Goal: Transaction & Acquisition: Obtain resource

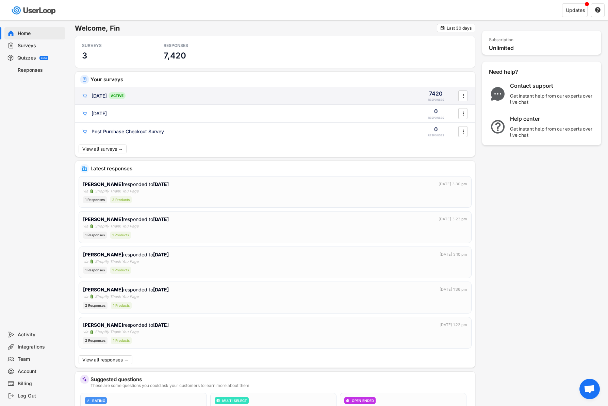
click at [104, 97] on div "[DATE]" at bounding box center [99, 96] width 15 height 7
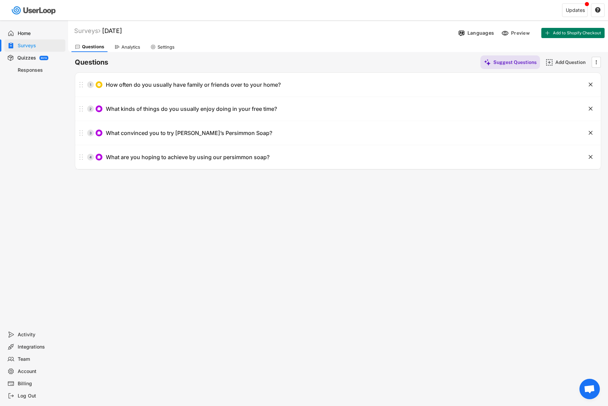
click at [128, 44] on div "Analytics" at bounding box center [130, 47] width 19 height 6
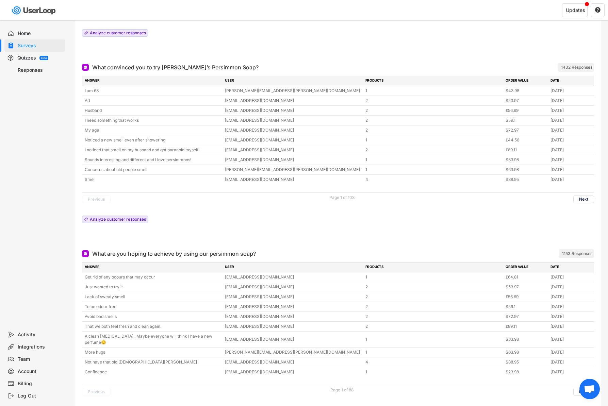
scroll to position [342, 0]
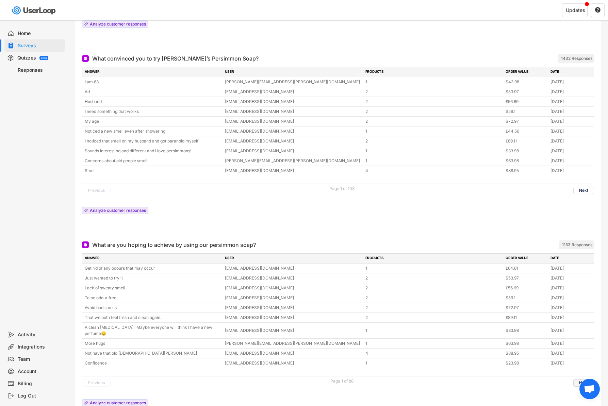
click at [576, 381] on button "Next" at bounding box center [583, 382] width 21 height 7
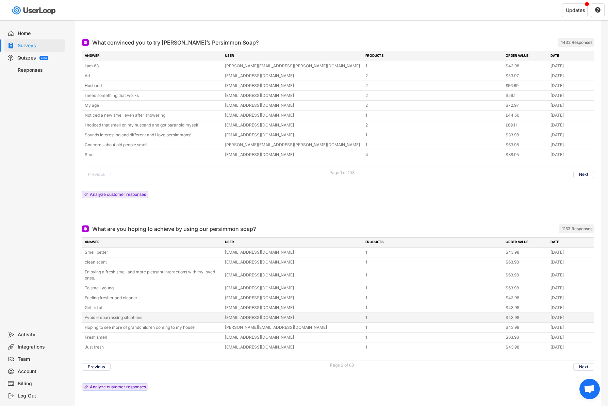
scroll to position [381, 0]
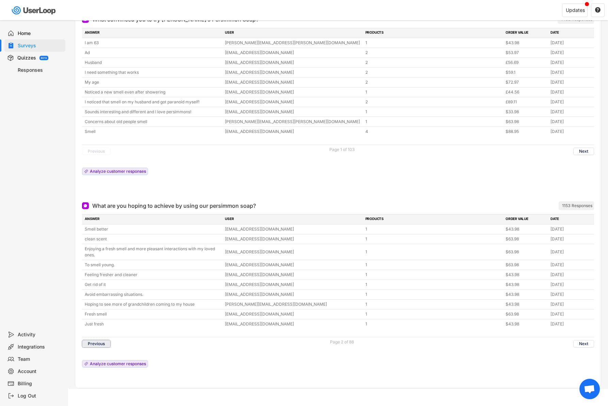
click at [109, 344] on button "Previous" at bounding box center [96, 343] width 29 height 7
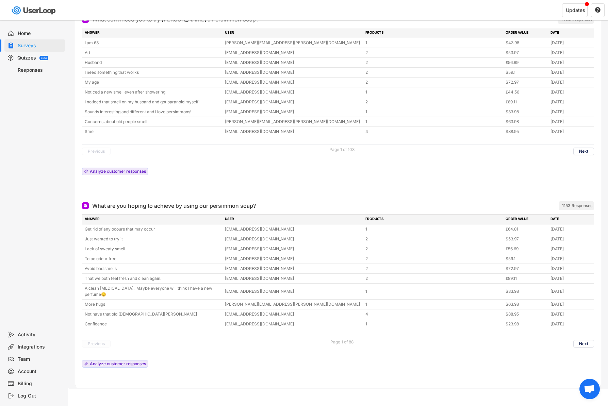
click at [109, 344] on button "Previous" at bounding box center [96, 343] width 29 height 7
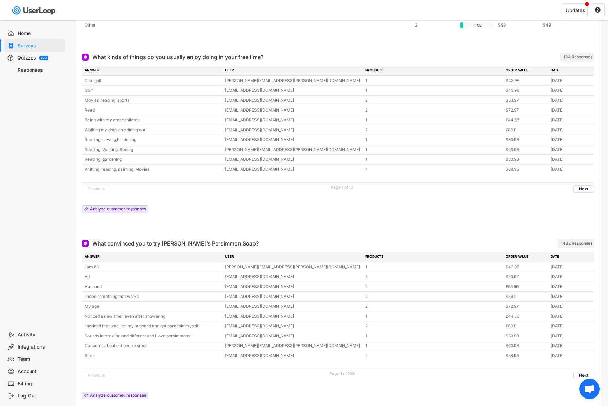
scroll to position [0, 0]
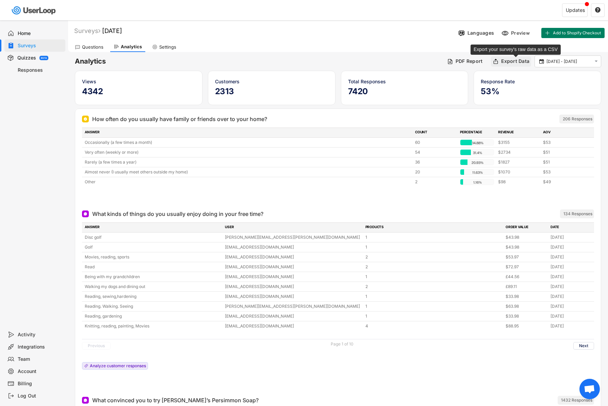
click at [506, 60] on div "Export Data" at bounding box center [515, 61] width 28 height 6
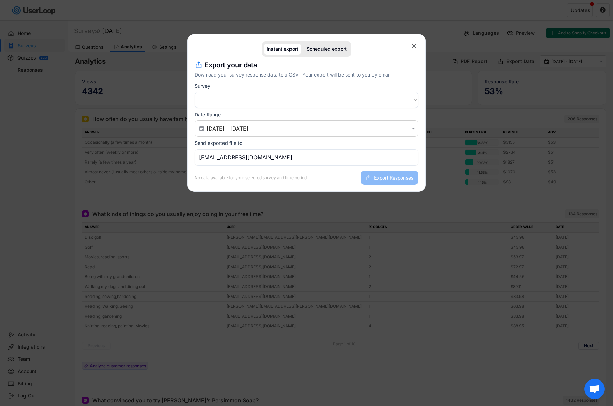
select select ""1348695171700984260__LOOKUP__1754315388043x853168074462330900""
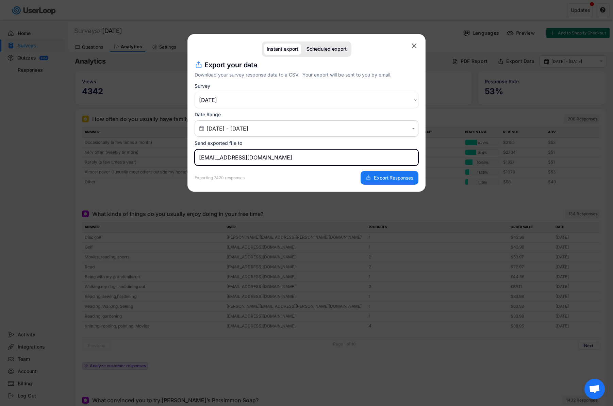
click at [269, 153] on input "[EMAIL_ADDRESS][DOMAIN_NAME]" at bounding box center [307, 157] width 224 height 16
drag, startPoint x: 274, startPoint y: 154, endPoint x: 179, endPoint y: 154, distance: 94.6
click at [179, 154] on body "Welcome, Fin  Last 30 days SURVEYS 3 RESPONSES 7,420 Your surveys [DATE] ACTIV…" at bounding box center [306, 203] width 613 height 406
type input "[EMAIL_ADDRESS][DOMAIN_NAME]"
click at [391, 178] on span "Export Responses" at bounding box center [393, 178] width 39 height 5
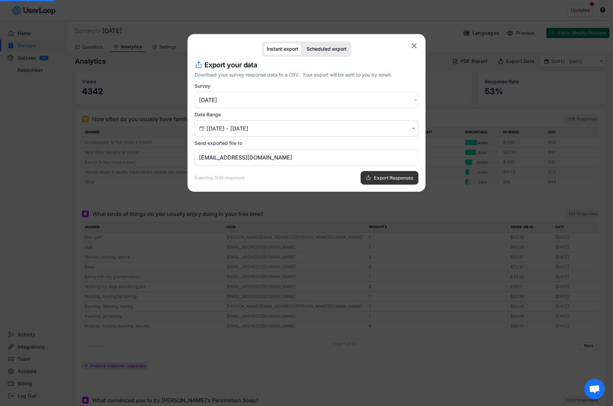
click at [387, 171] on button "Export Responses" at bounding box center [390, 178] width 58 height 14
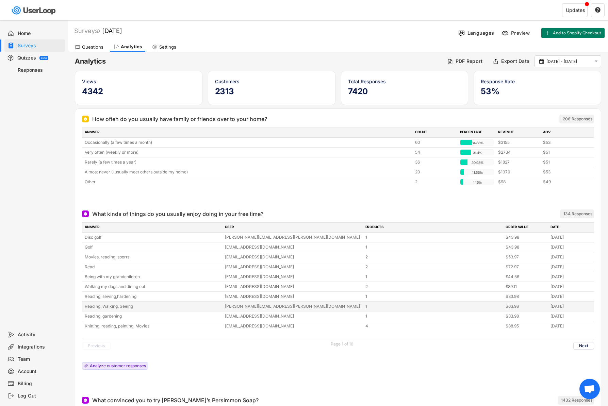
scroll to position [4, 0]
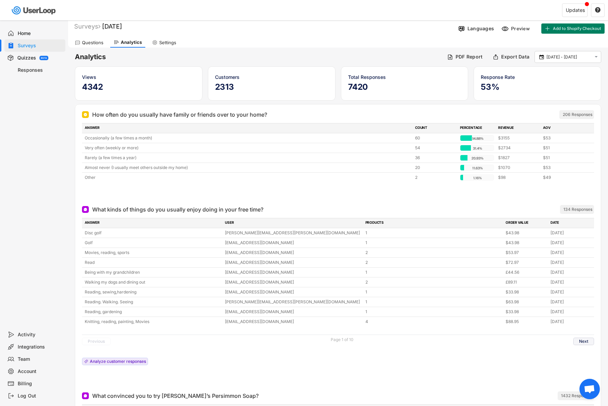
click at [580, 342] on button "Next" at bounding box center [583, 341] width 21 height 7
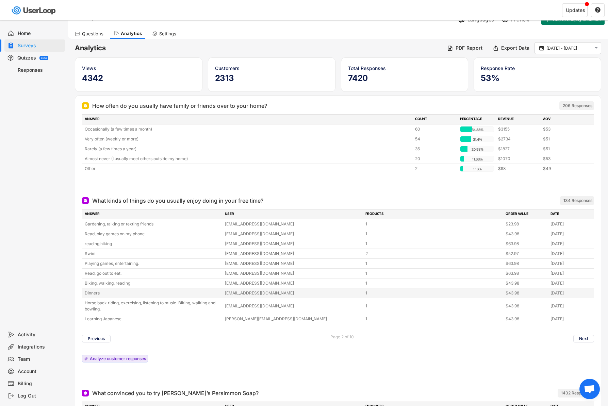
scroll to position [21, 0]
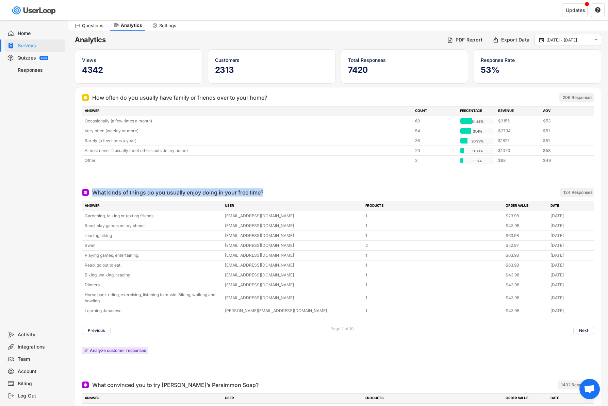
drag, startPoint x: 92, startPoint y: 190, endPoint x: 273, endPoint y: 192, distance: 180.4
click at [273, 192] on div "What kinds of things do you usually enjoy doing in your free time? ARCHIVED" at bounding box center [300, 193] width 437 height 8
copy div "What kinds of things do you usually enjoy doing in your free time?"
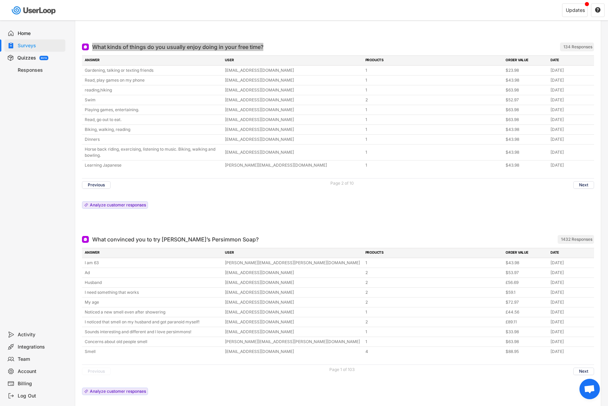
scroll to position [189, 0]
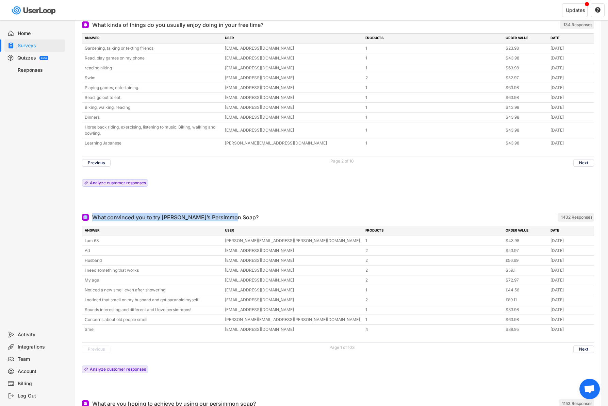
drag, startPoint x: 89, startPoint y: 217, endPoint x: 235, endPoint y: 220, distance: 145.7
click at [235, 220] on div "What convinced you to try [PERSON_NAME]’s Persimmon Soap? ARCHIVED" at bounding box center [300, 217] width 437 height 8
copy div "What convinced you to try [PERSON_NAME]’s Persimmon Soap?"
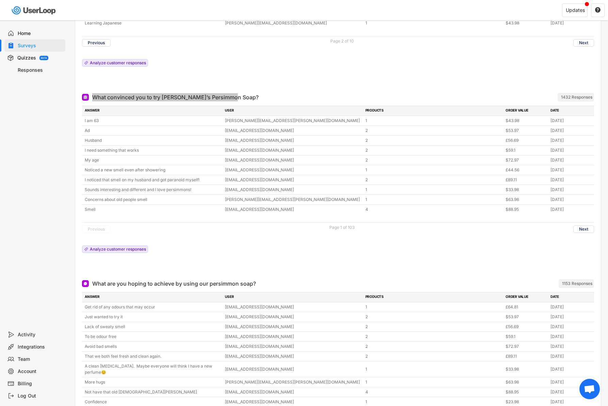
scroll to position [387, 0]
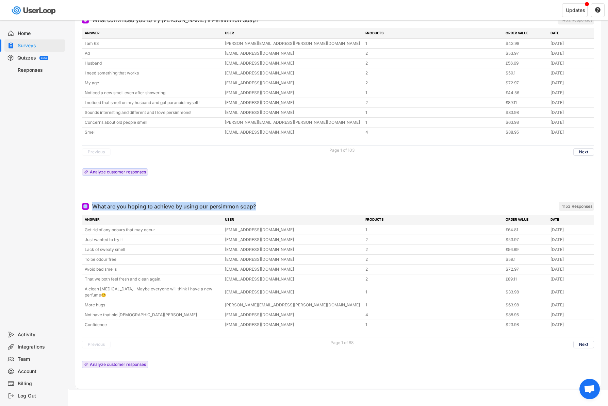
drag, startPoint x: 276, startPoint y: 205, endPoint x: 87, endPoint y: 209, distance: 188.6
click at [87, 209] on div "What are you hoping to achieve by using our persimmon soap? ARCHIVED" at bounding box center [300, 206] width 437 height 8
copy div "What are you hoping to achieve by using our persimmon soap?"
